Goal: Task Accomplishment & Management: Use online tool/utility

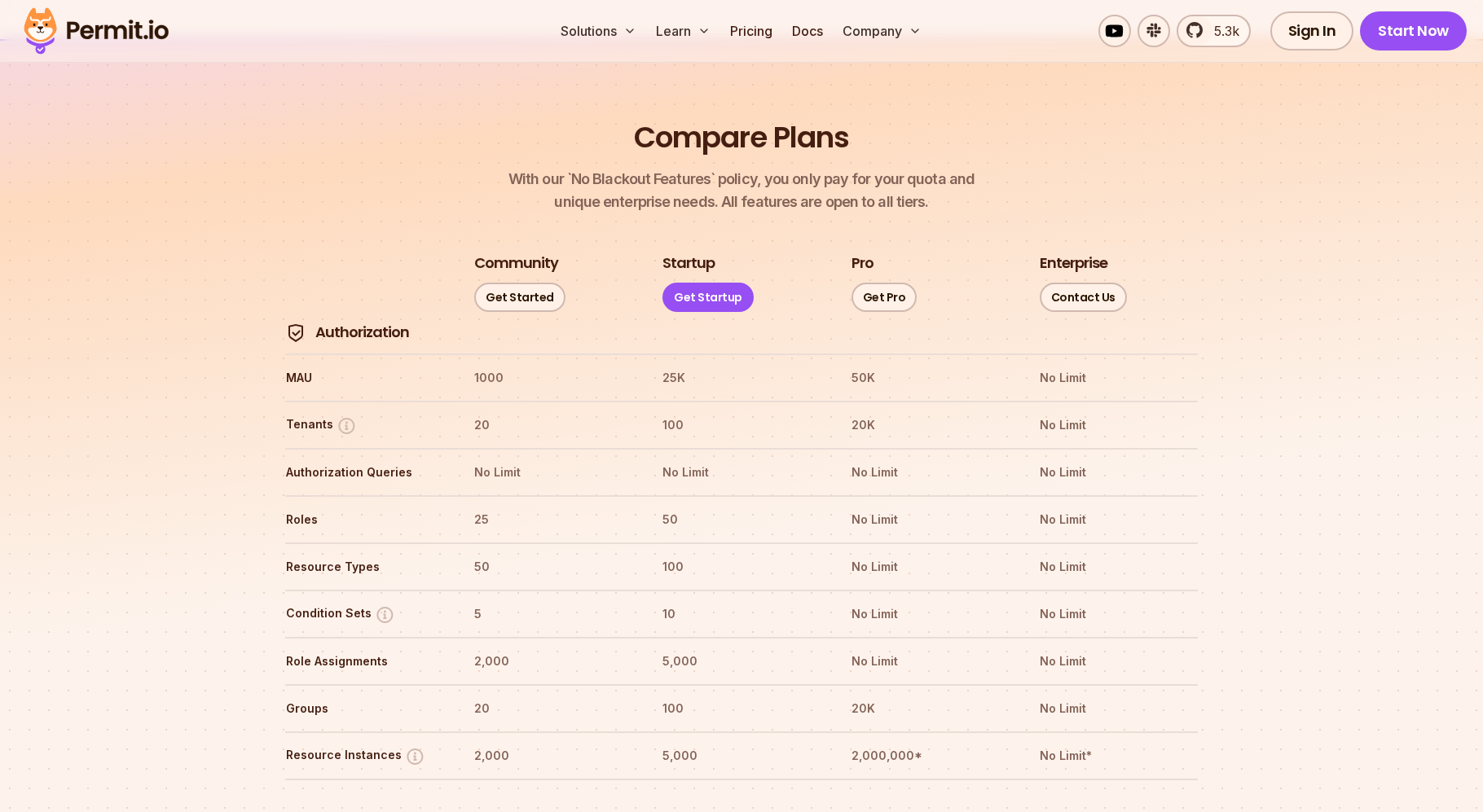
scroll to position [1766, 0]
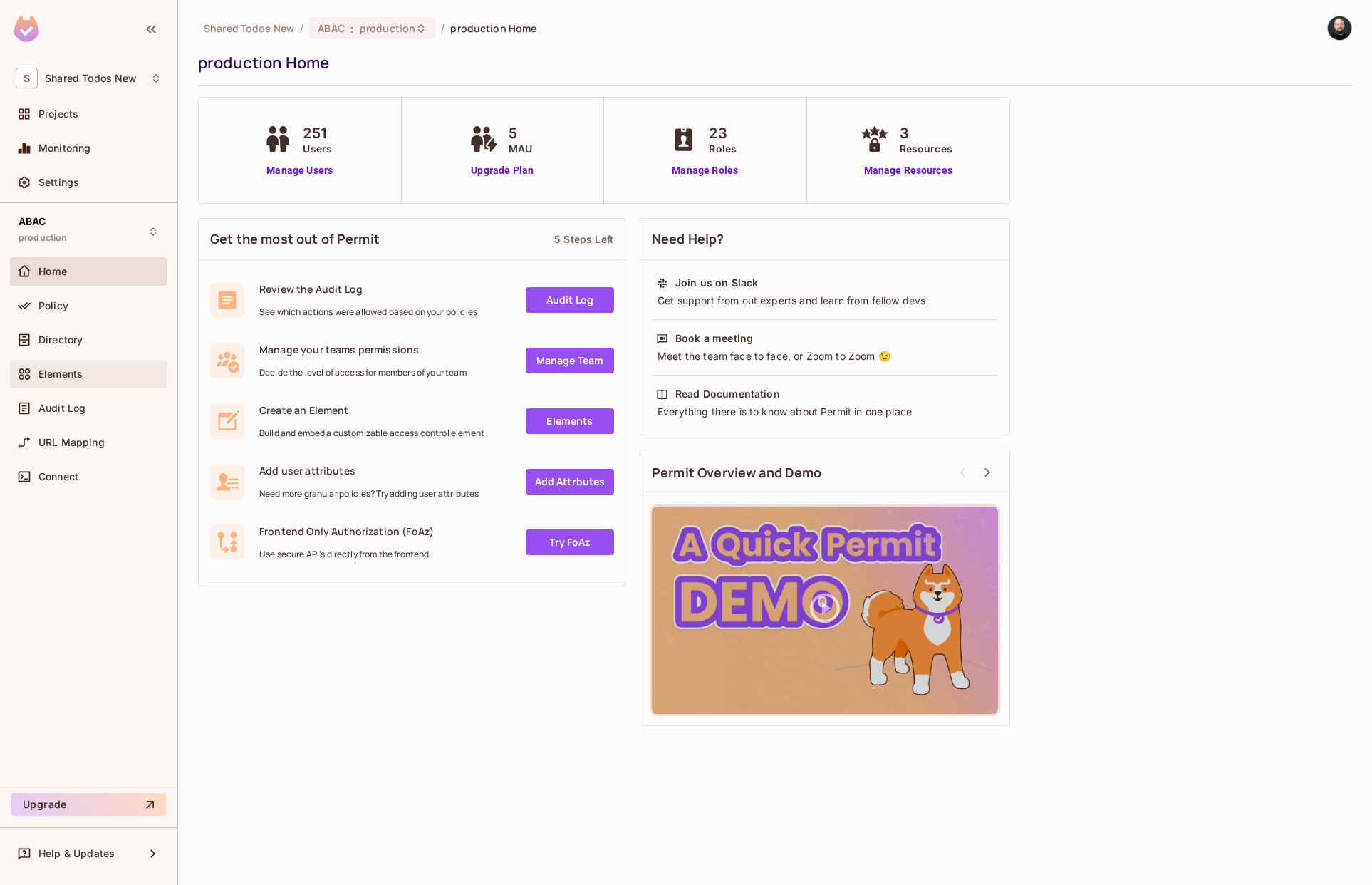
click at [71, 381] on div "Elements" at bounding box center [89, 374] width 146 height 17
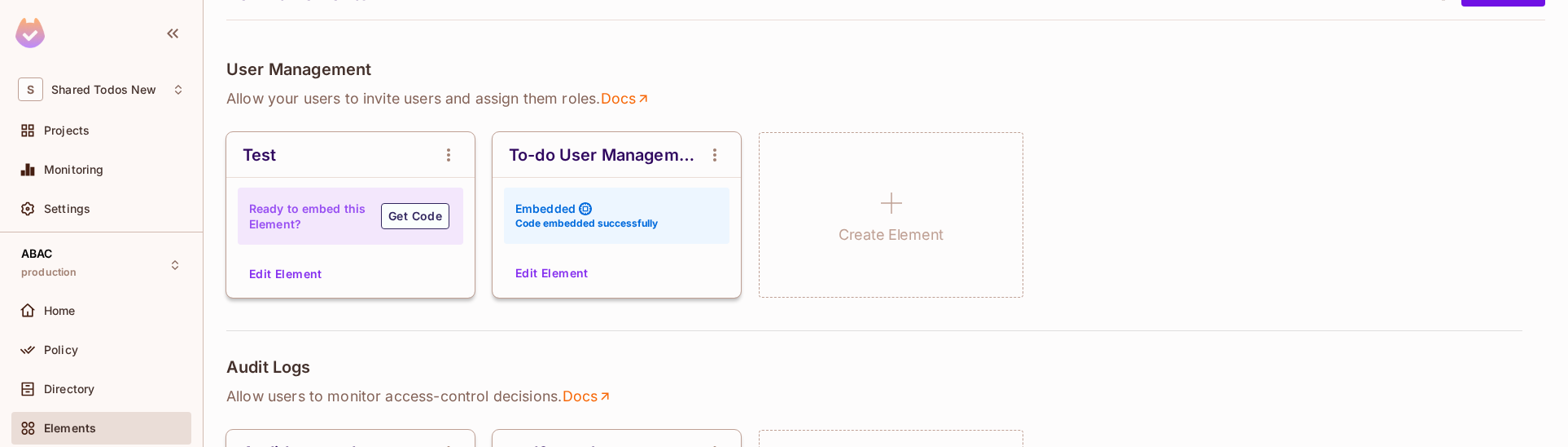
scroll to position [107, 0]
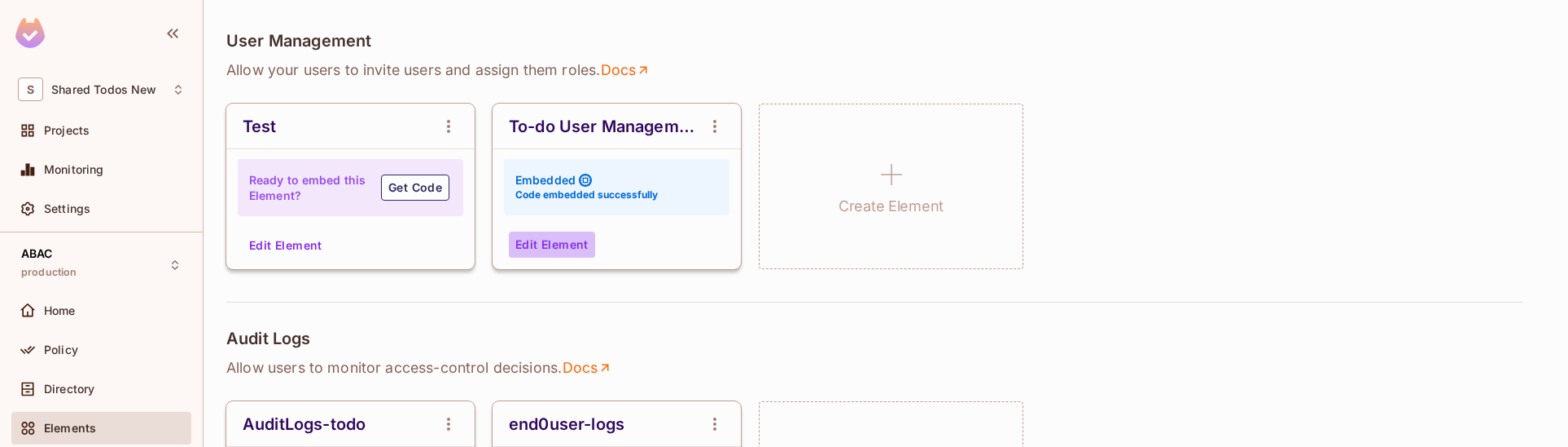
click at [525, 251] on button "Edit Element" at bounding box center [552, 244] width 86 height 26
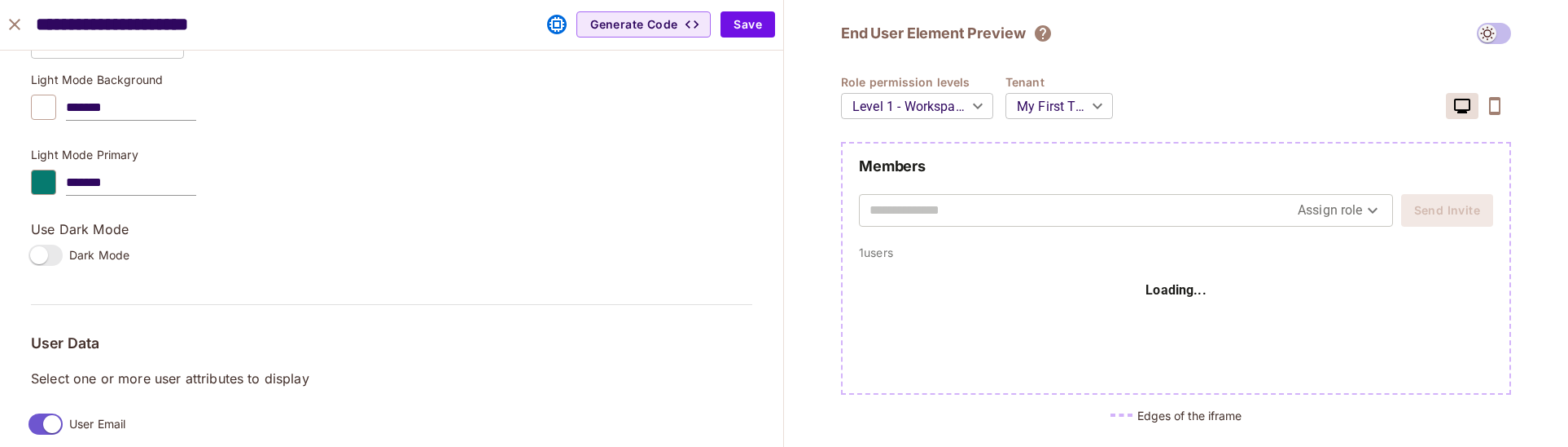
scroll to position [1366, 0]
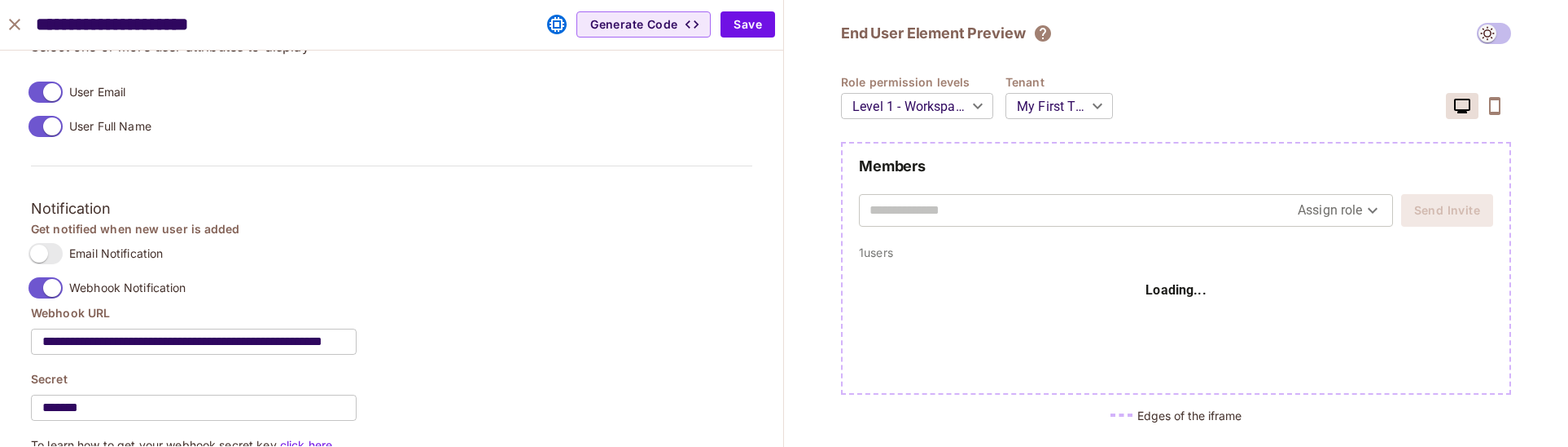
click at [61, 299] on label "Webhook Notification" at bounding box center [104, 287] width 164 height 34
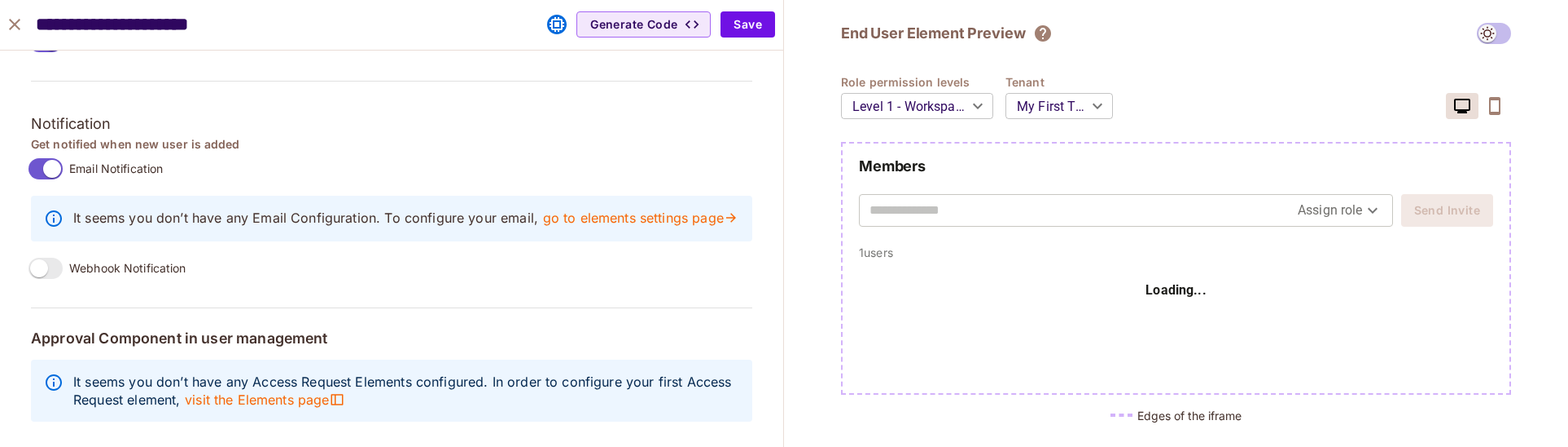
scroll to position [1479, 0]
click at [735, 30] on button "Save" at bounding box center [748, 24] width 55 height 26
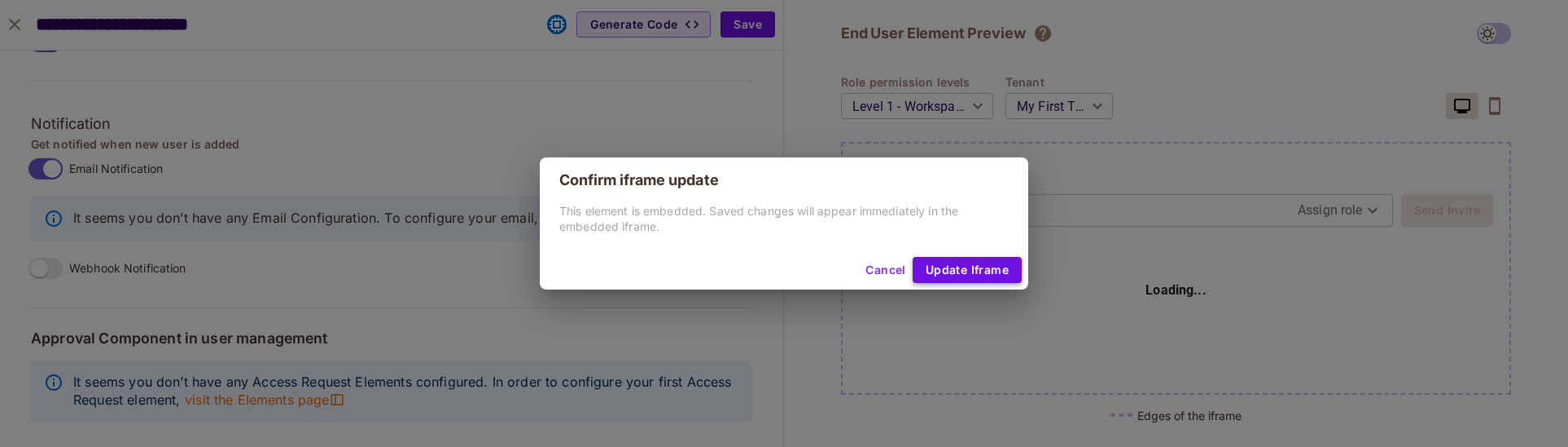
click at [988, 274] on button "Update Iframe" at bounding box center [967, 270] width 109 height 26
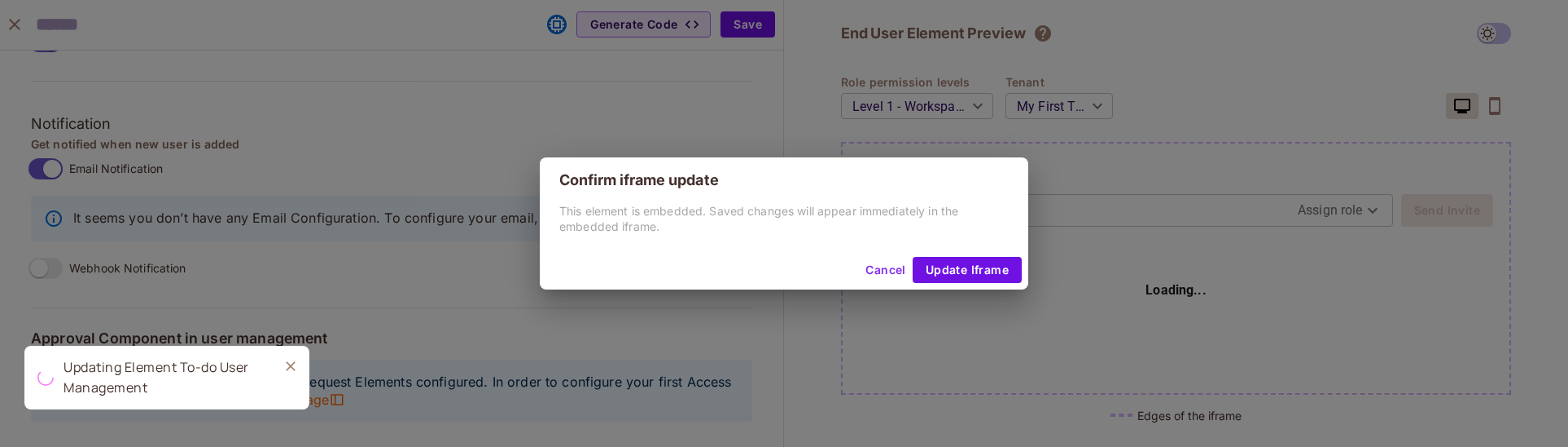
scroll to position [1424, 0]
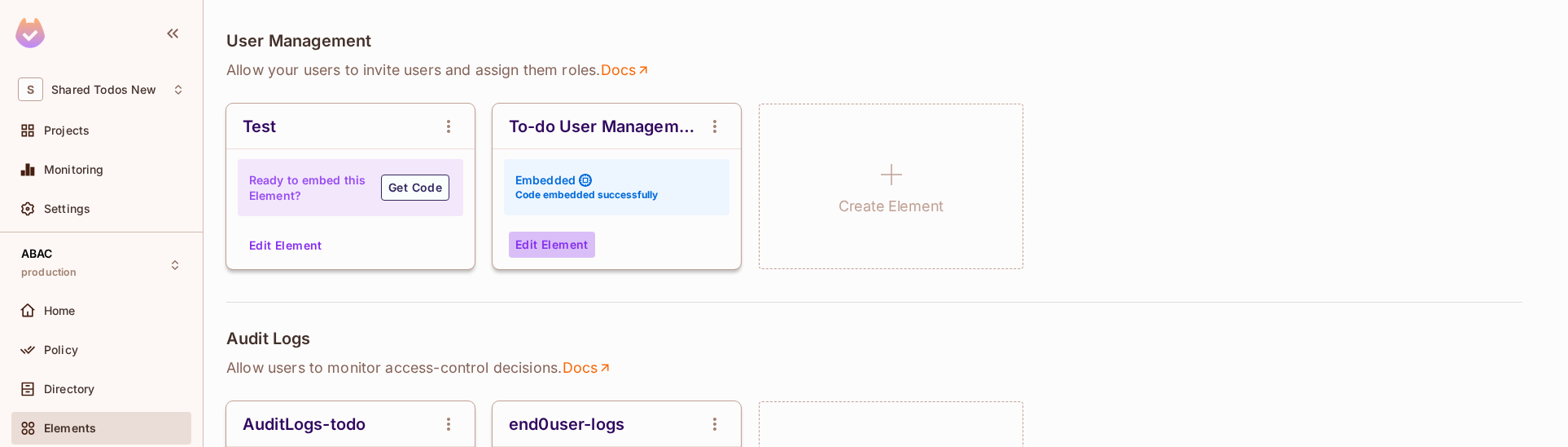
click at [557, 244] on button "Edit Element" at bounding box center [552, 244] width 86 height 26
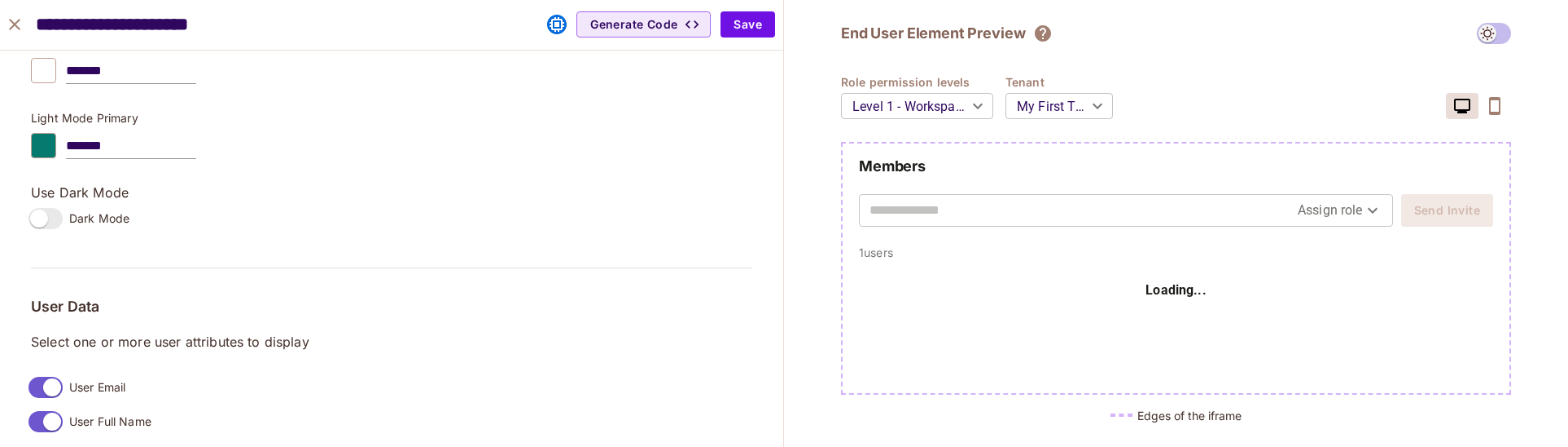
scroll to position [1168, 0]
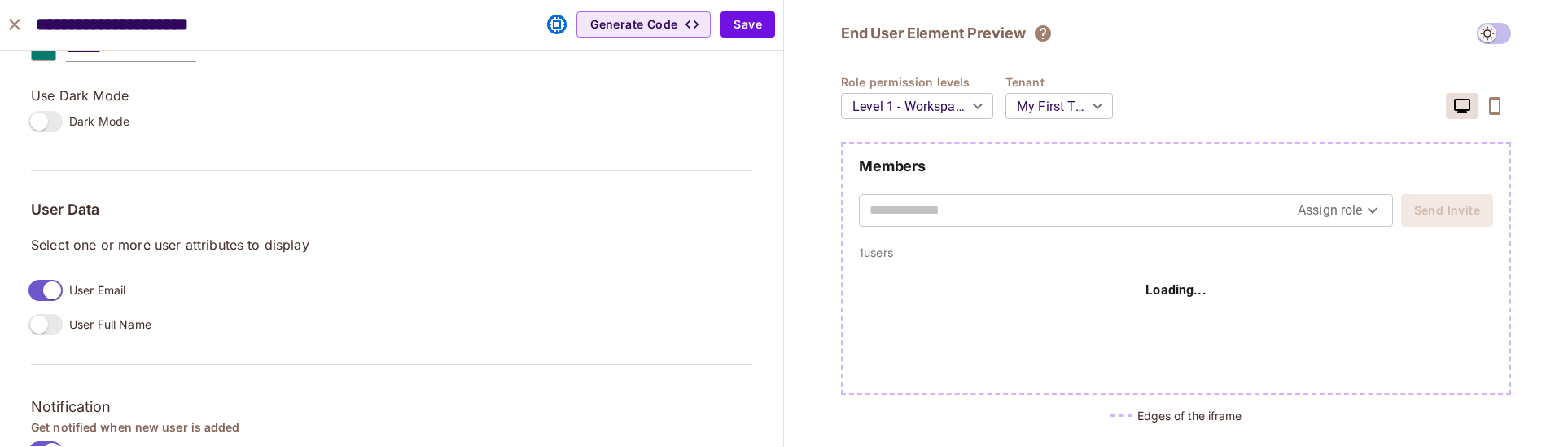
click at [59, 334] on label "User Full Name" at bounding box center [86, 324] width 129 height 34
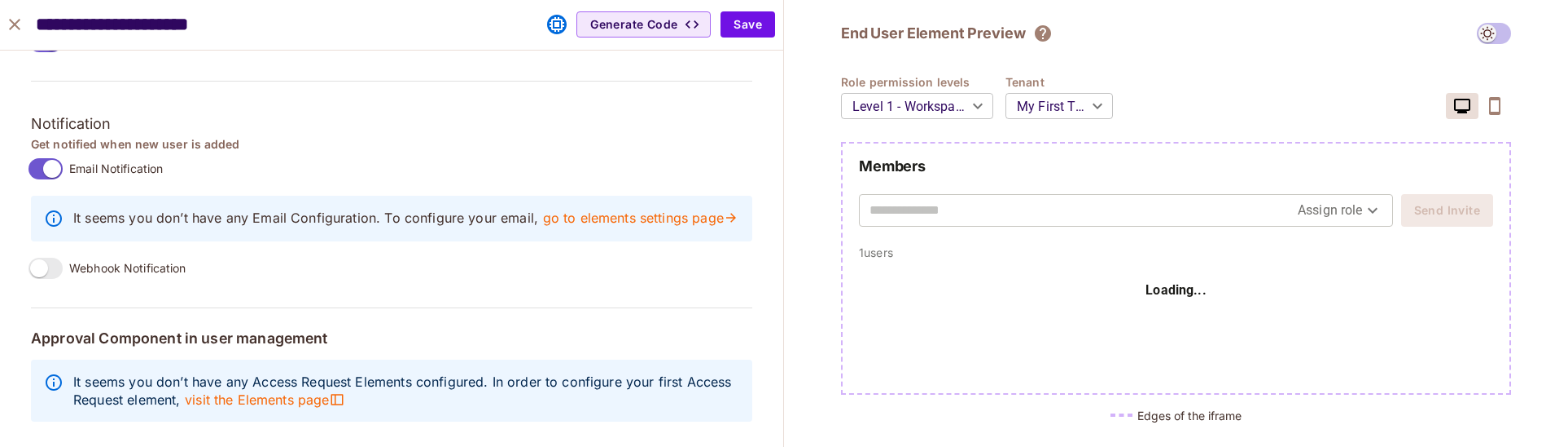
scroll to position [1479, 0]
click at [104, 260] on span "Webhook Notification" at bounding box center [127, 267] width 117 height 16
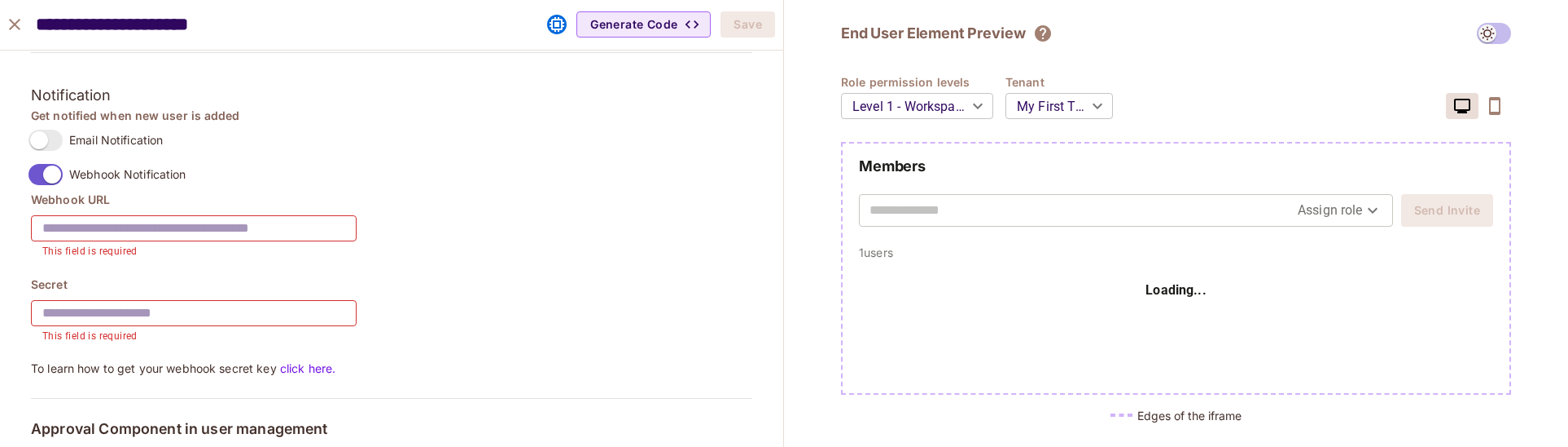
click at [98, 227] on input "text" at bounding box center [193, 229] width 326 height 46
paste input "**********"
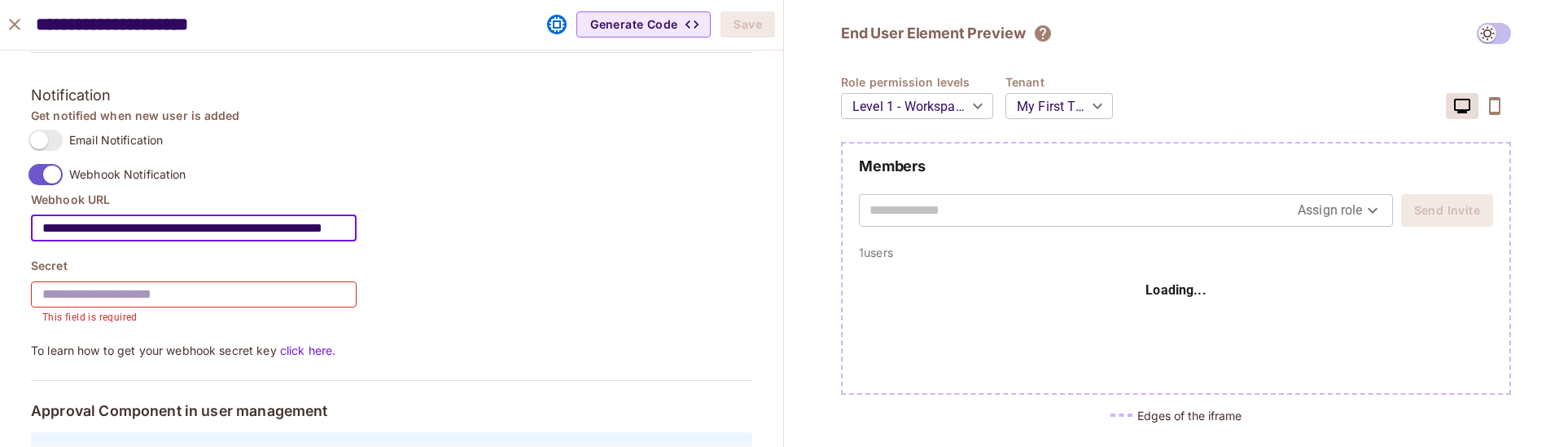
scroll to position [0, 72]
type input "**********"
click at [187, 295] on input "text" at bounding box center [193, 295] width 326 height 46
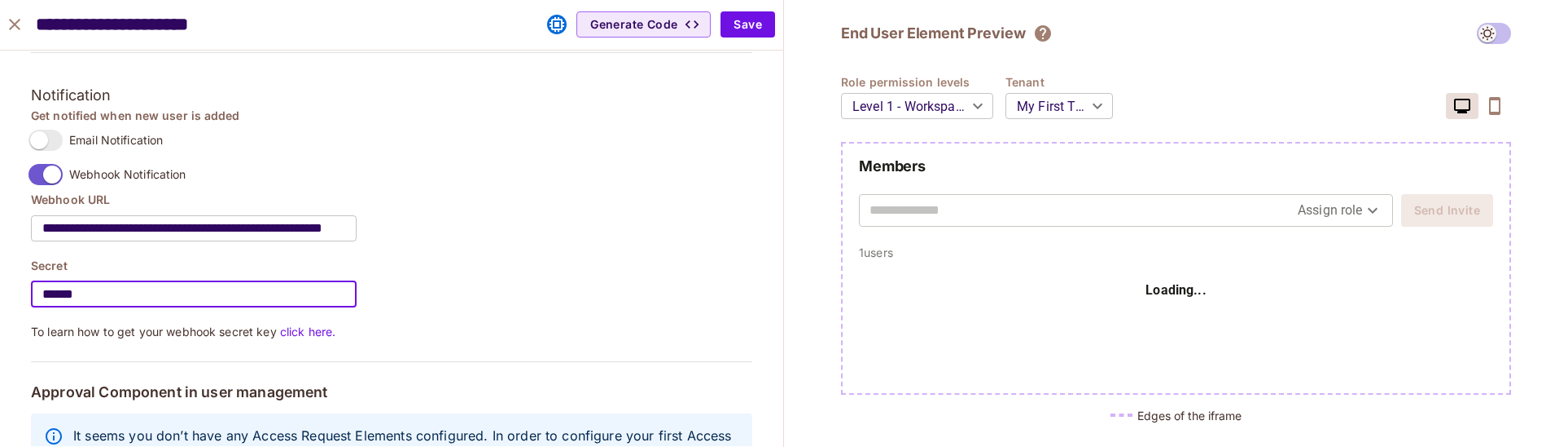
type input "******"
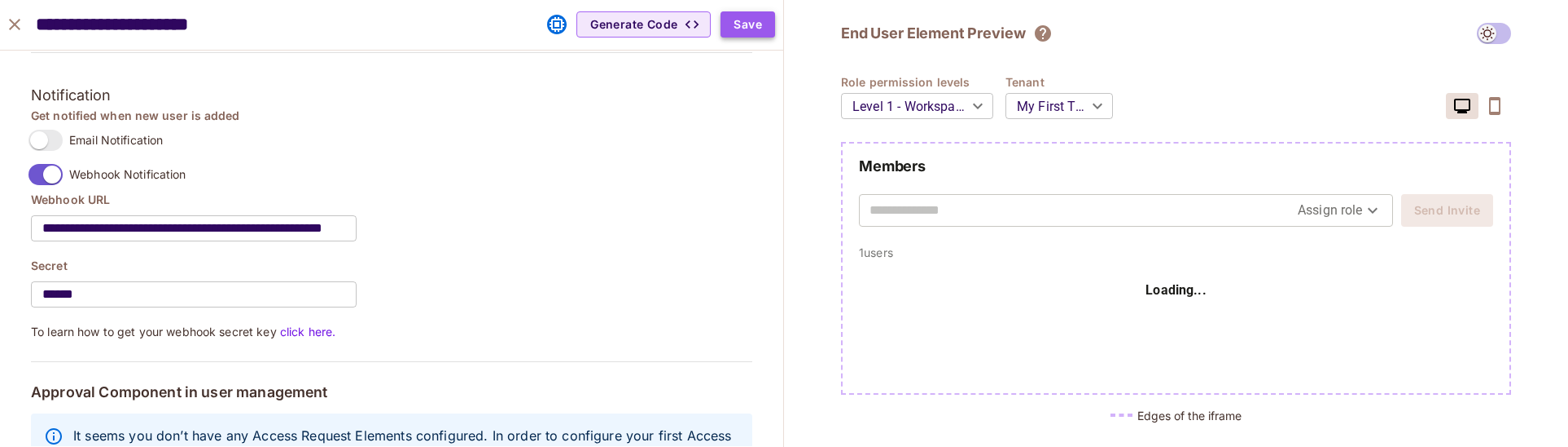
click at [742, 26] on button "Save" at bounding box center [748, 24] width 55 height 26
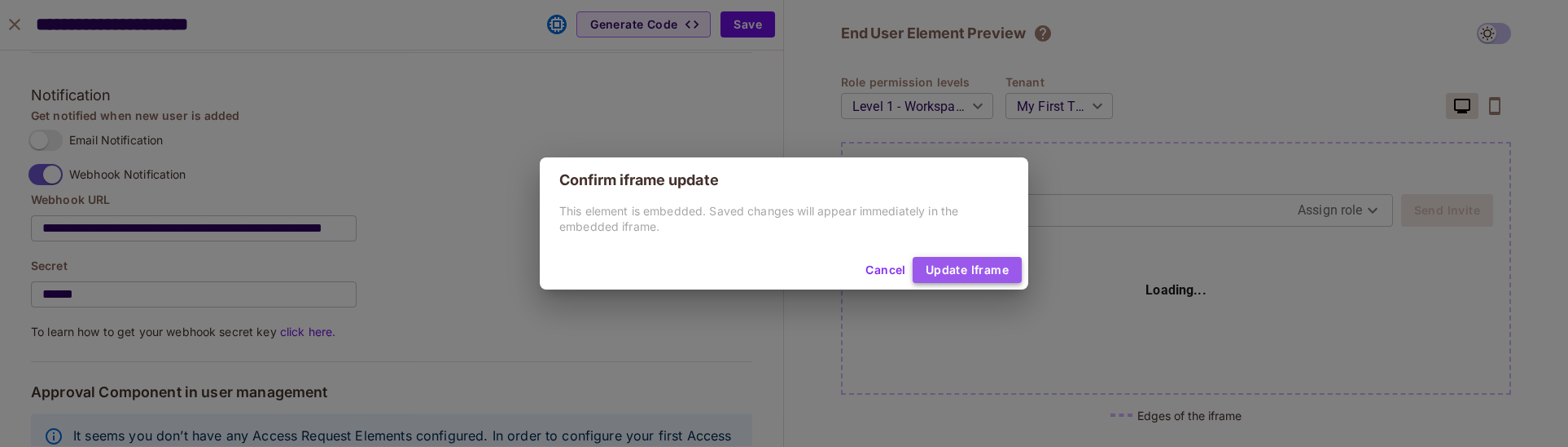
click at [958, 269] on button "Update Iframe" at bounding box center [967, 270] width 109 height 26
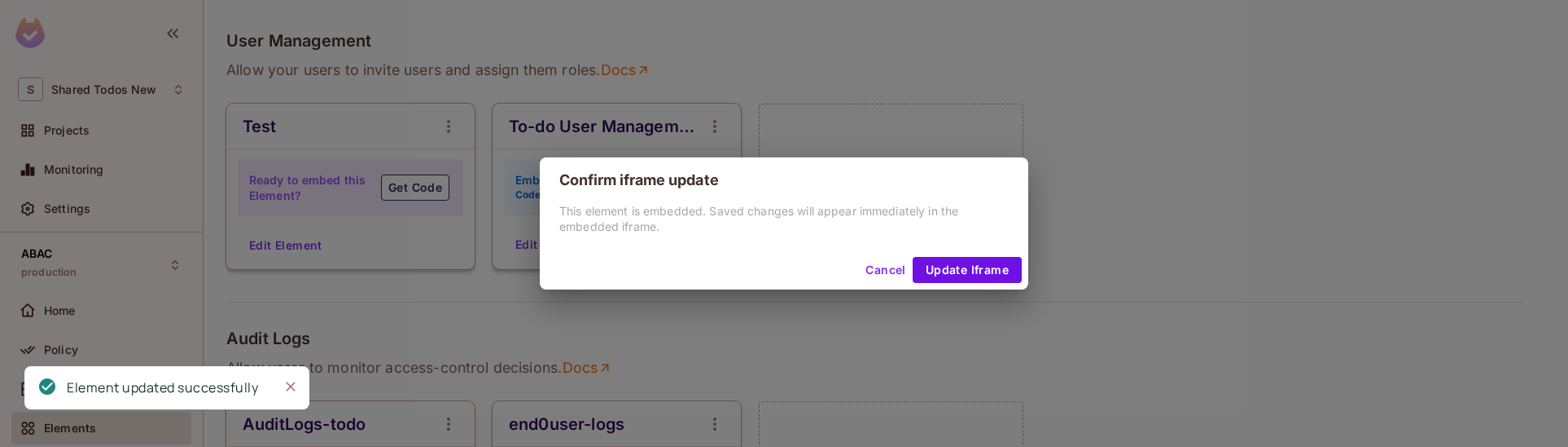
scroll to position [1424, 0]
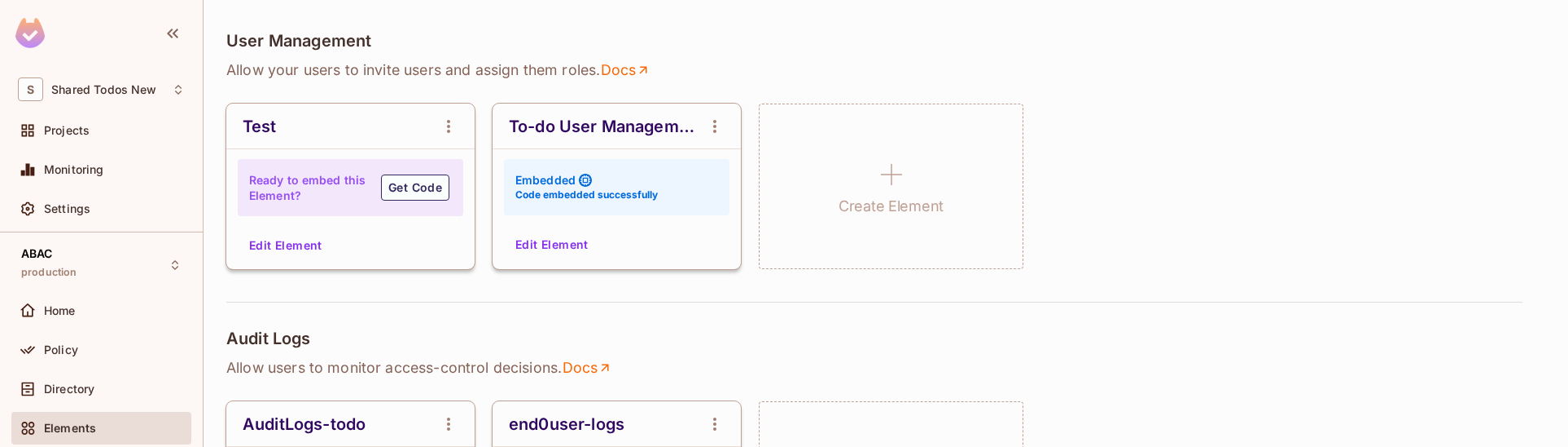
click at [520, 262] on div "To-do User Management Embedded Code embedded successfully Edit Element" at bounding box center [616, 186] width 248 height 165
click at [529, 251] on button "Edit Element" at bounding box center [552, 244] width 86 height 26
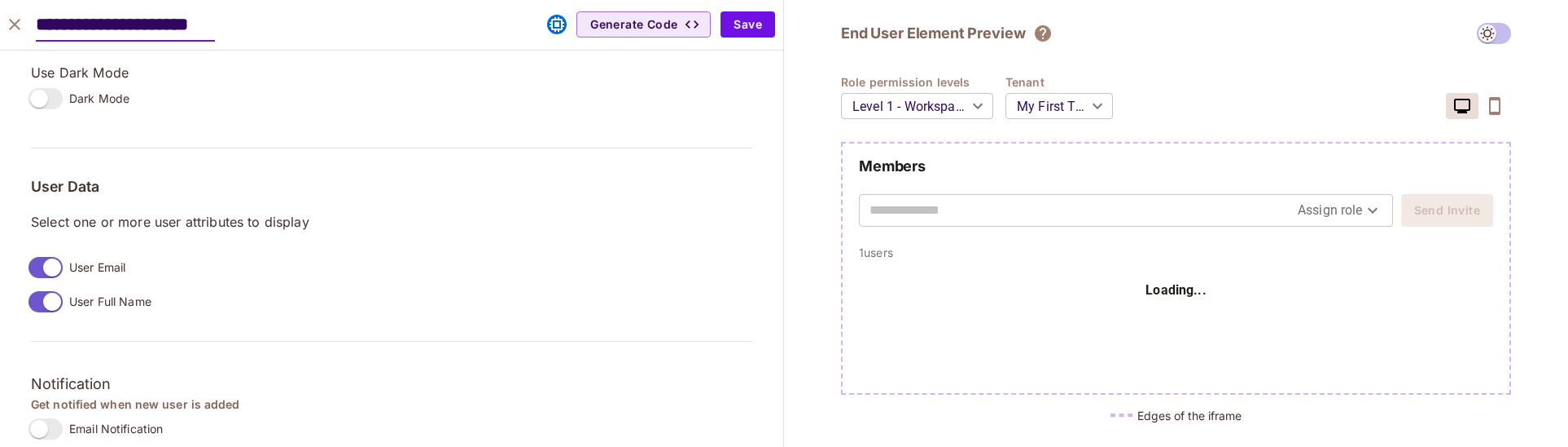
scroll to position [1542, 0]
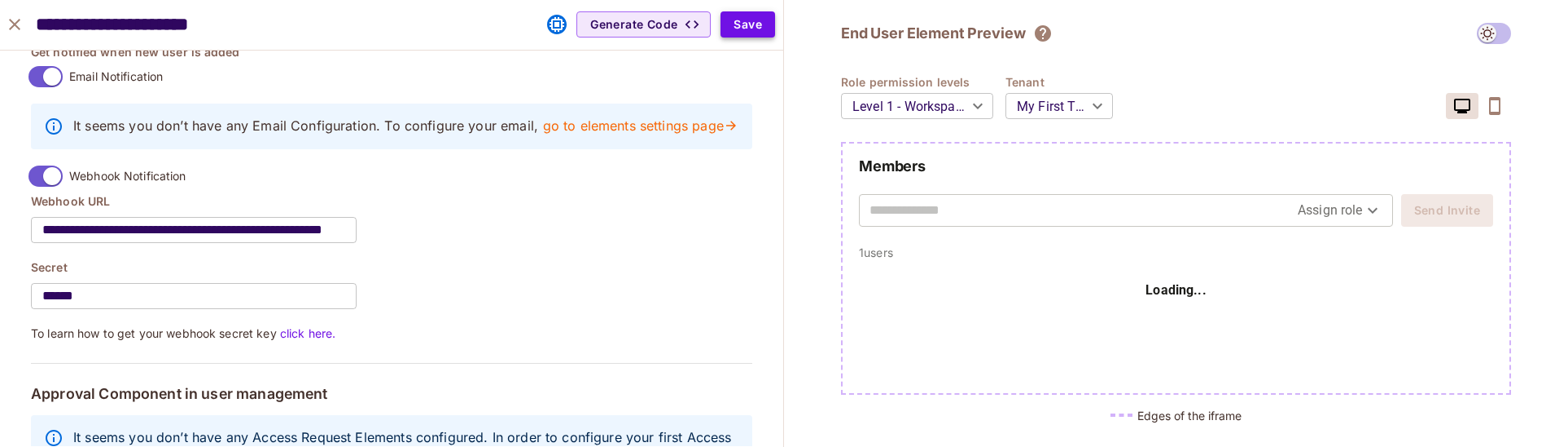
click at [757, 17] on button "Save" at bounding box center [748, 24] width 55 height 26
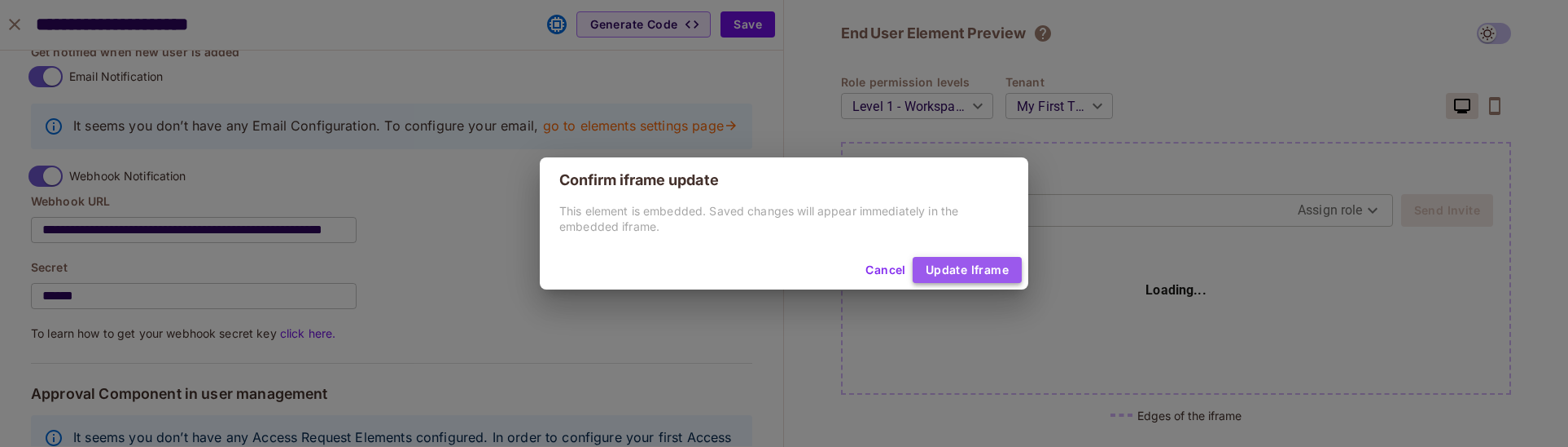
click at [935, 267] on button "Update Iframe" at bounding box center [967, 270] width 109 height 26
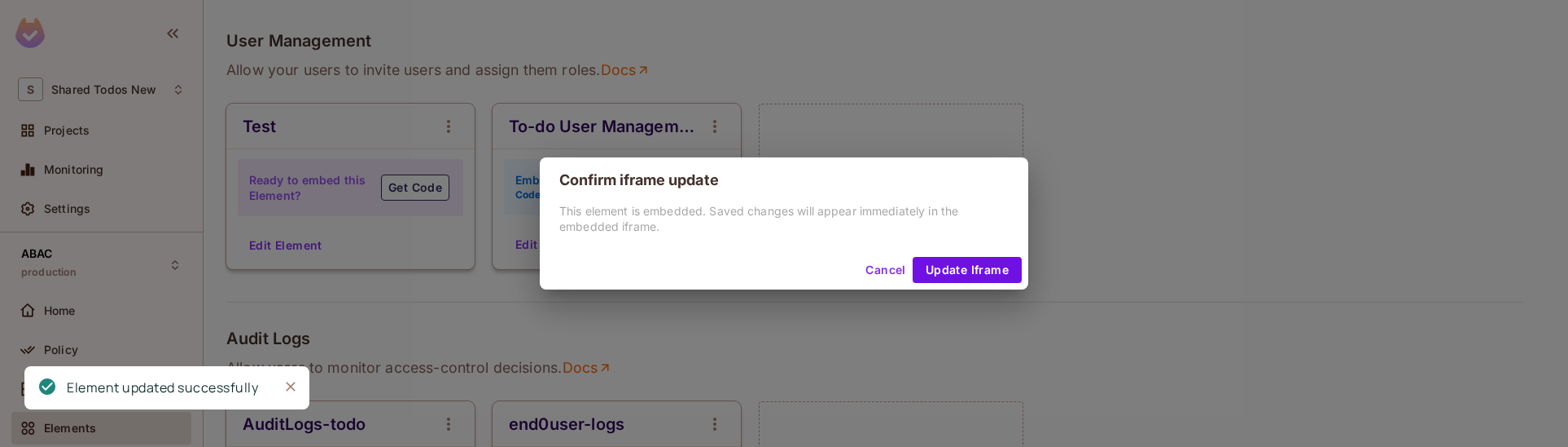
scroll to position [1424, 0]
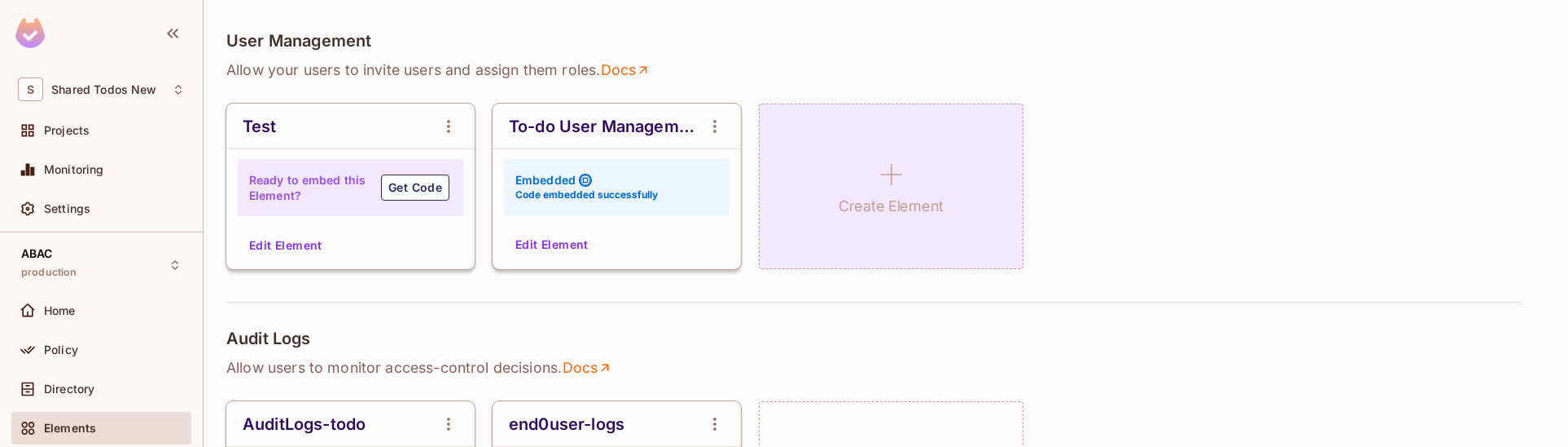
click at [950, 142] on div "Create Element" at bounding box center [891, 186] width 265 height 165
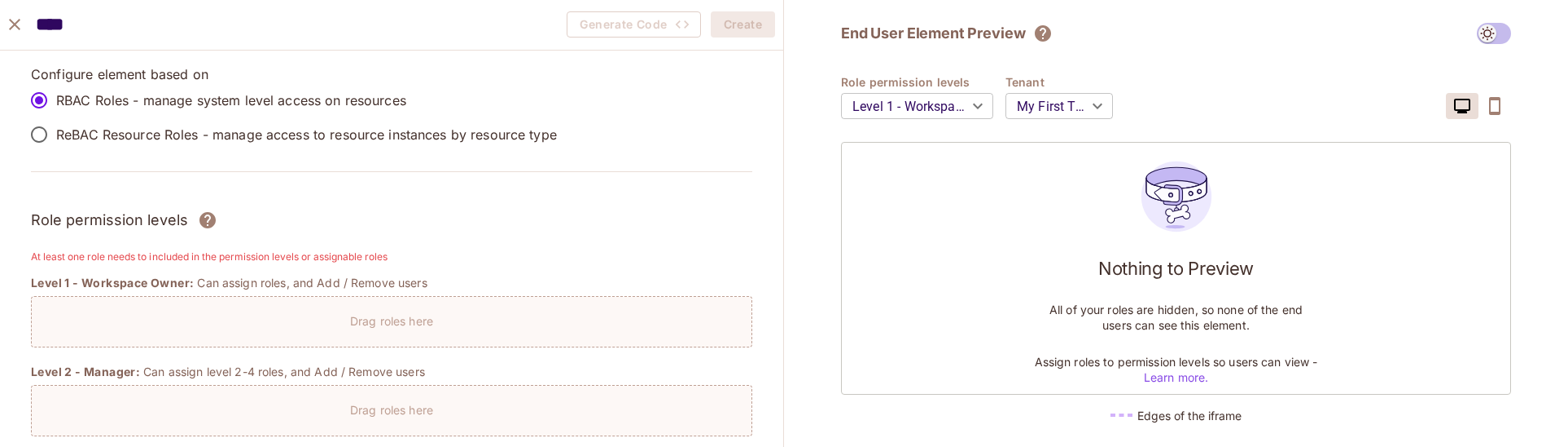
click at [204, 318] on div "Drag roles here" at bounding box center [392, 317] width 720 height 24
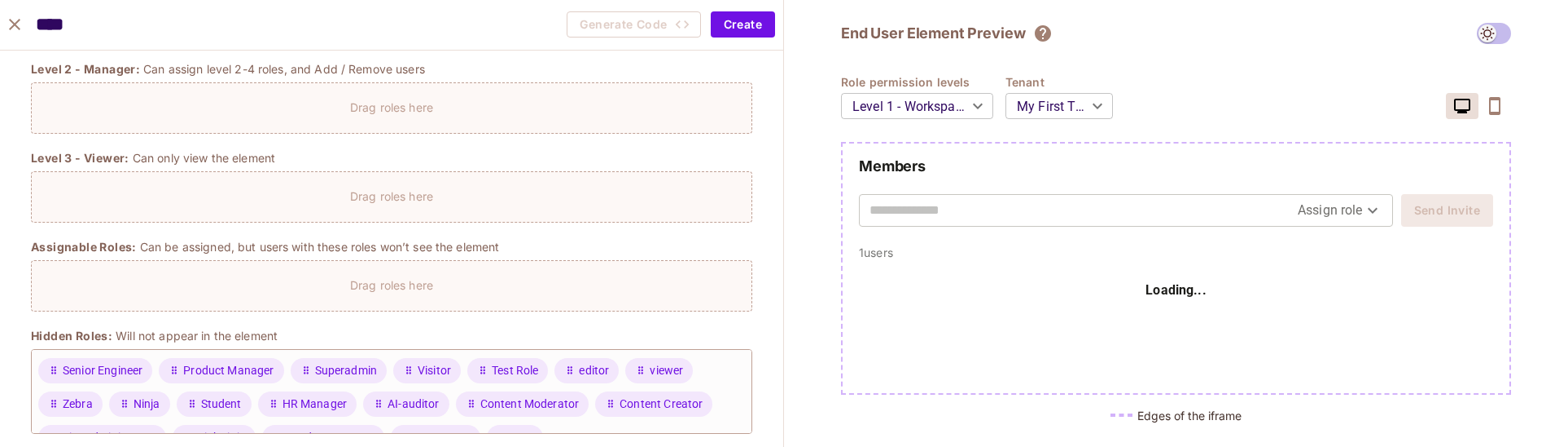
scroll to position [251, 0]
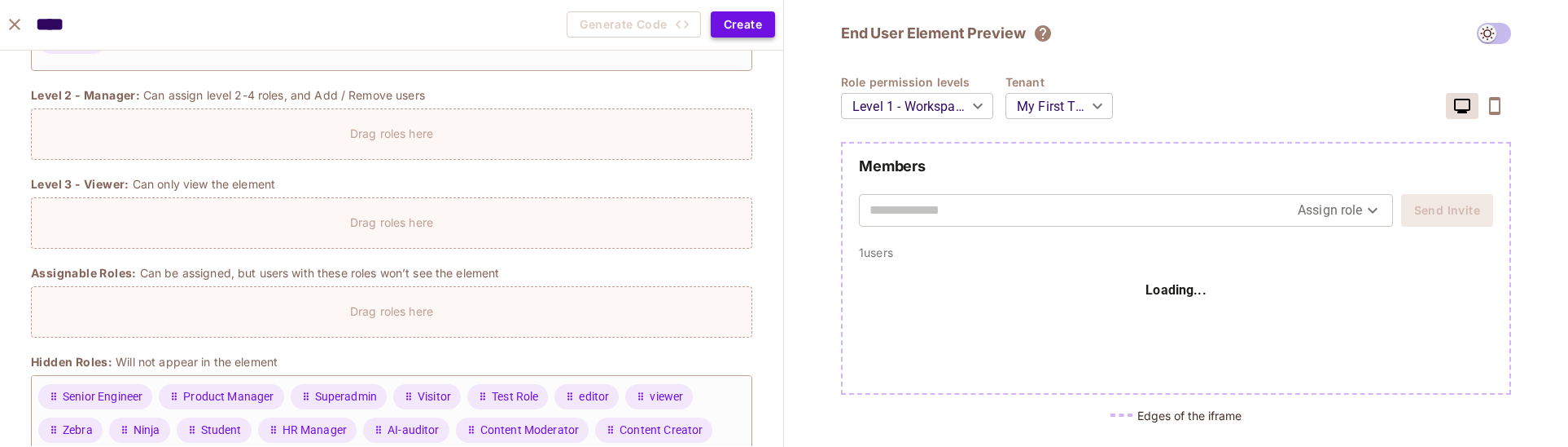
click at [755, 19] on button "Create" at bounding box center [743, 24] width 64 height 26
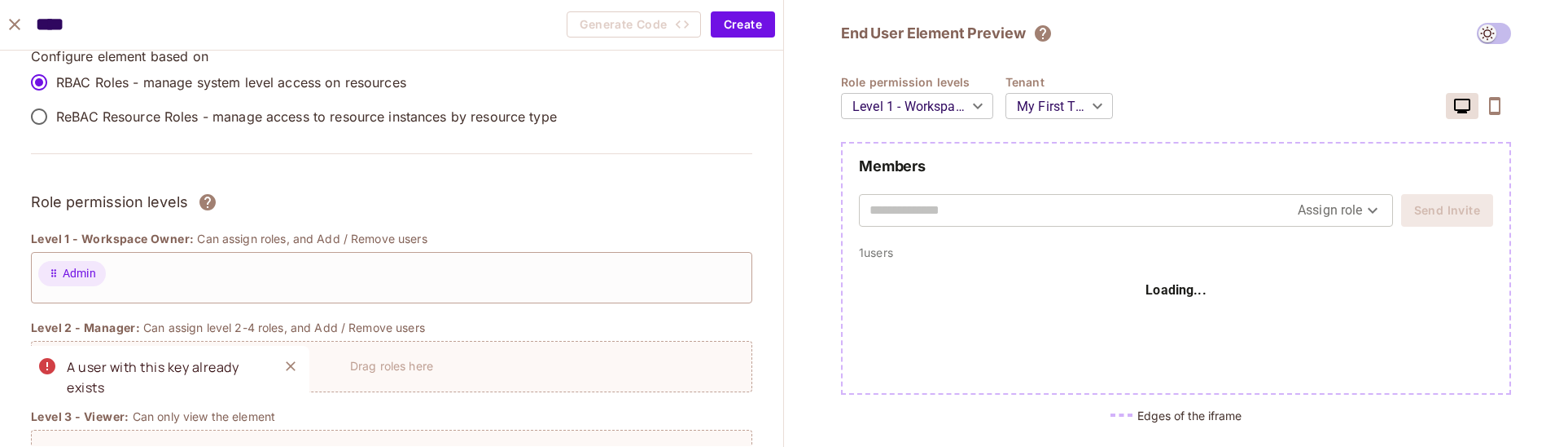
scroll to position [0, 0]
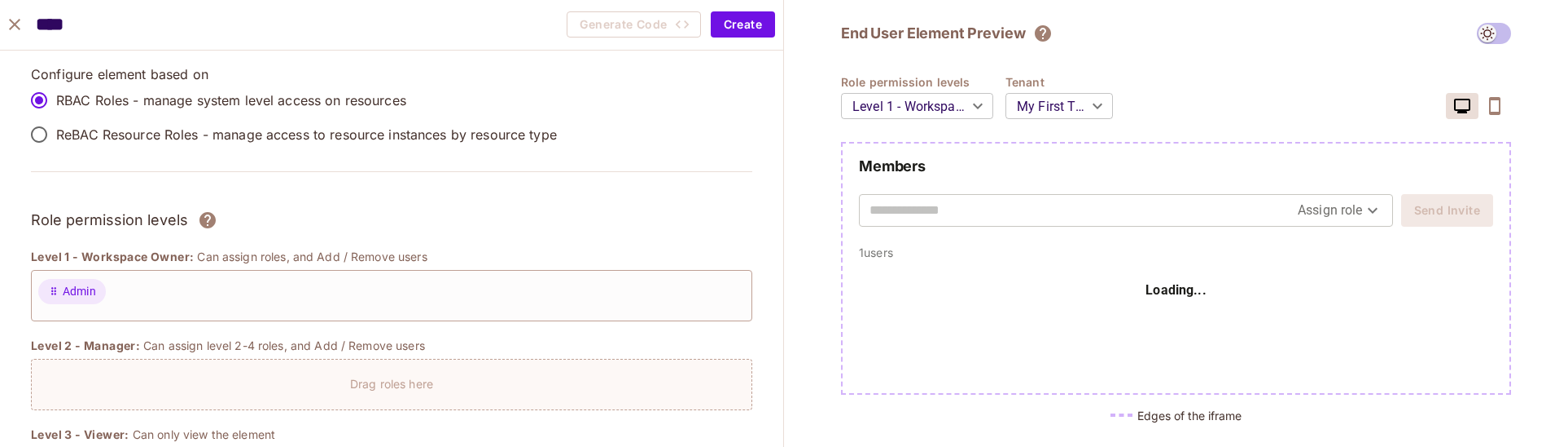
click at [298, 6] on div "**** Generate Code Create" at bounding box center [392, 25] width 783 height 50
click at [258, 28] on div "**** Generate Code Create" at bounding box center [392, 25] width 783 height 50
click at [125, 28] on input "****" at bounding box center [125, 25] width 179 height 33
type input "******"
click at [763, 21] on button "Create" at bounding box center [743, 24] width 64 height 26
